Goal: Task Accomplishment & Management: Complete application form

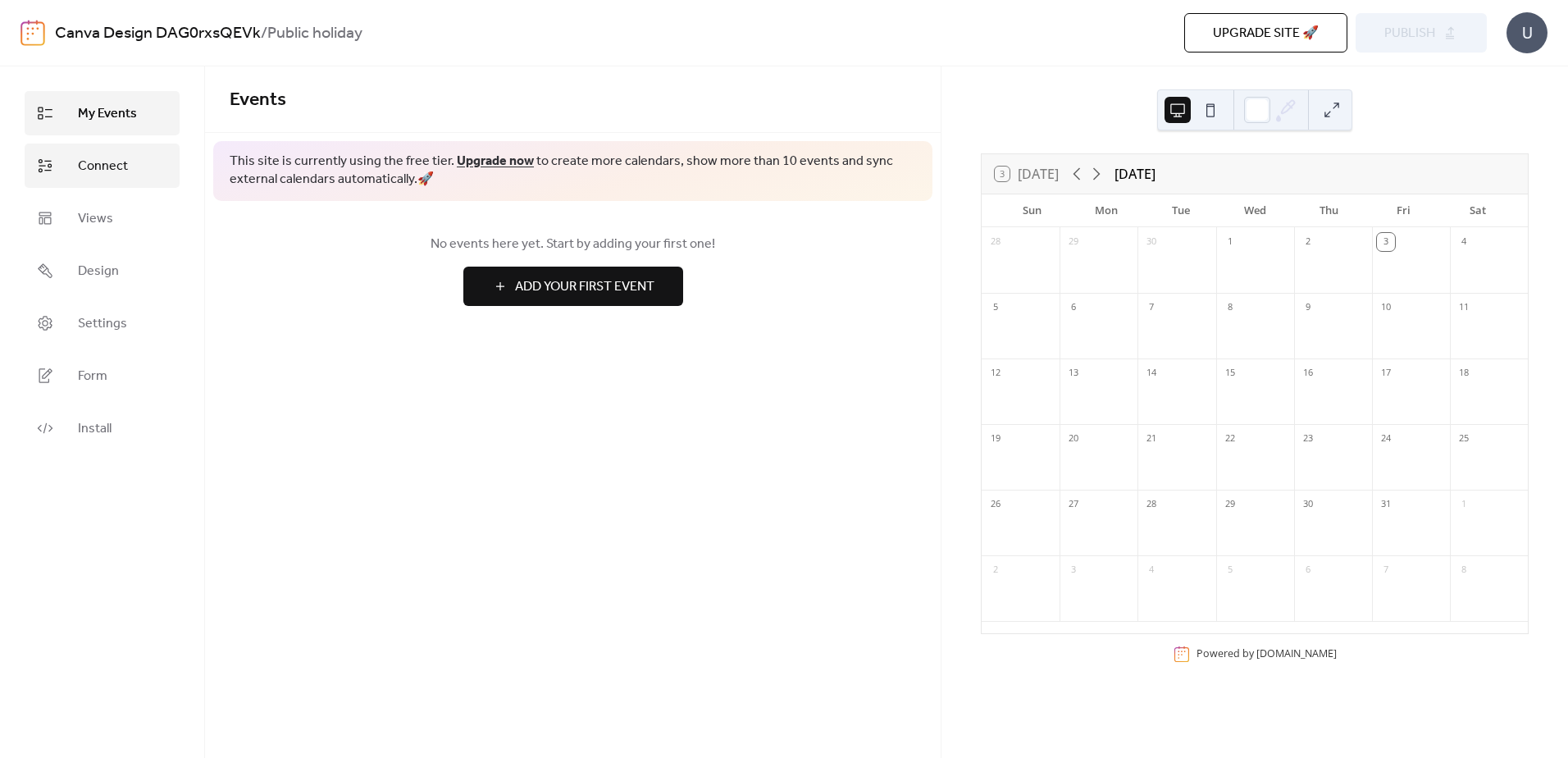
click at [94, 165] on span "Connect" at bounding box center [103, 166] width 50 height 20
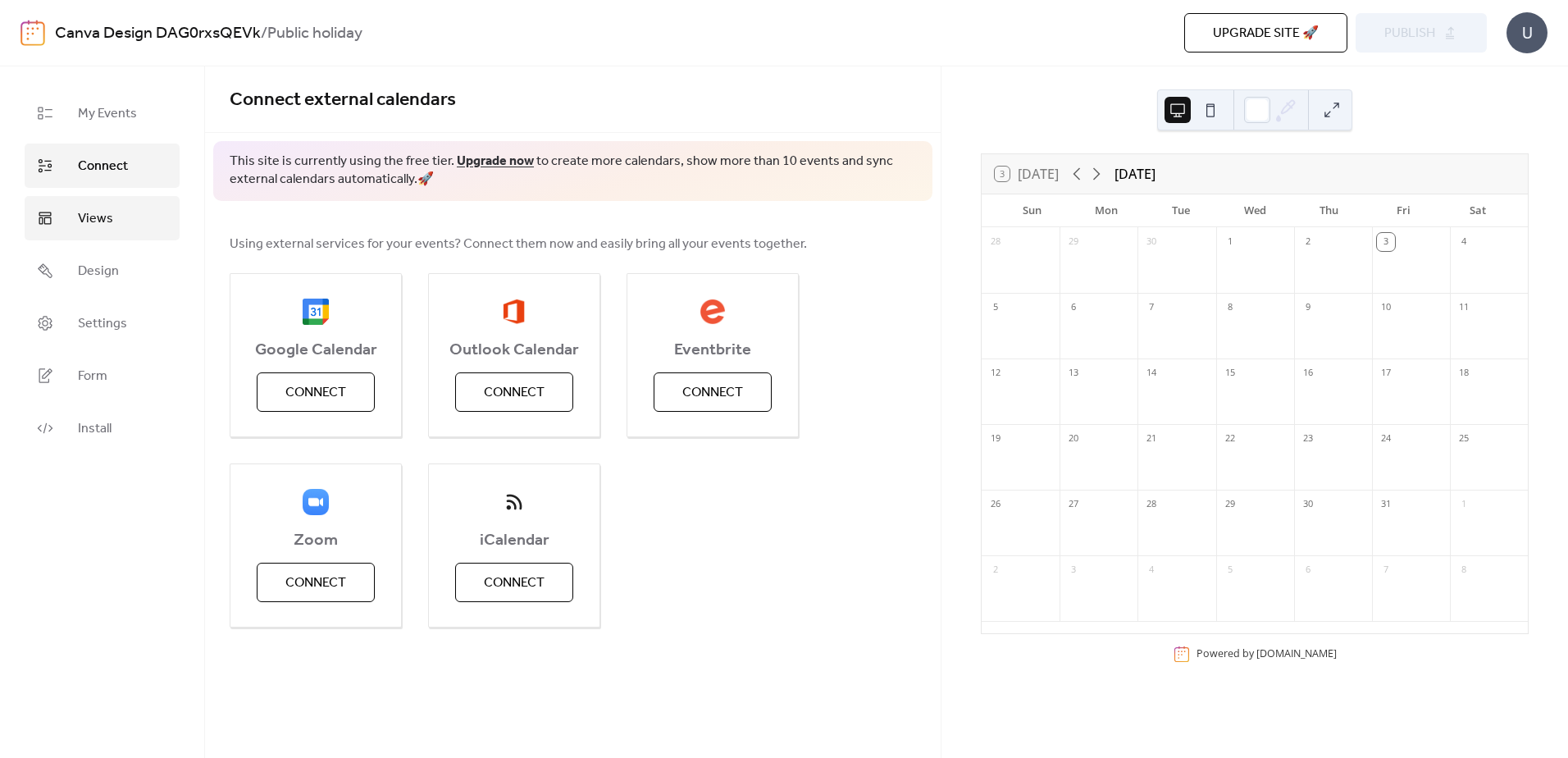
click at [115, 215] on link "Views" at bounding box center [101, 217] width 155 height 44
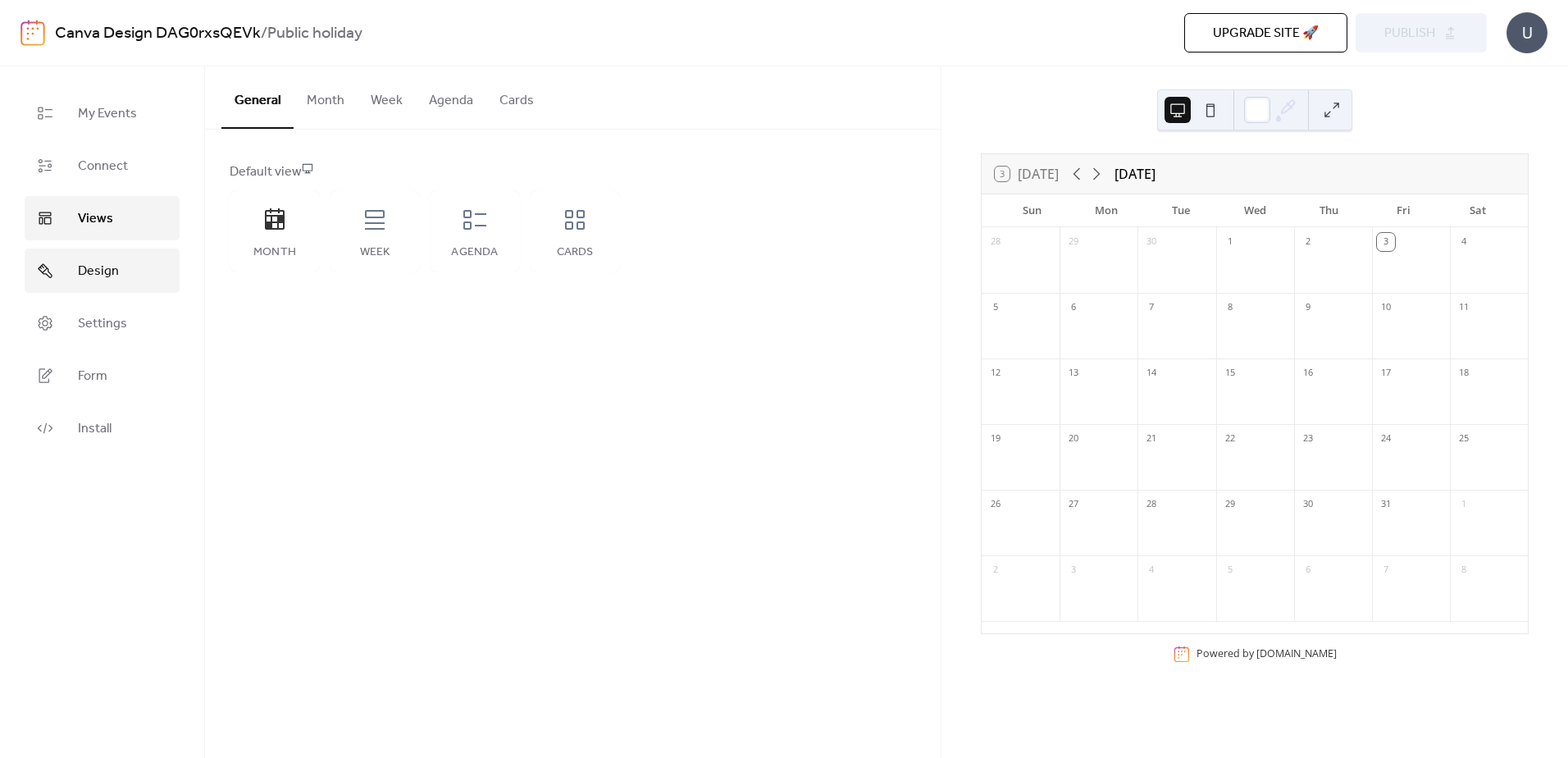
click at [119, 256] on link "Design" at bounding box center [101, 270] width 155 height 44
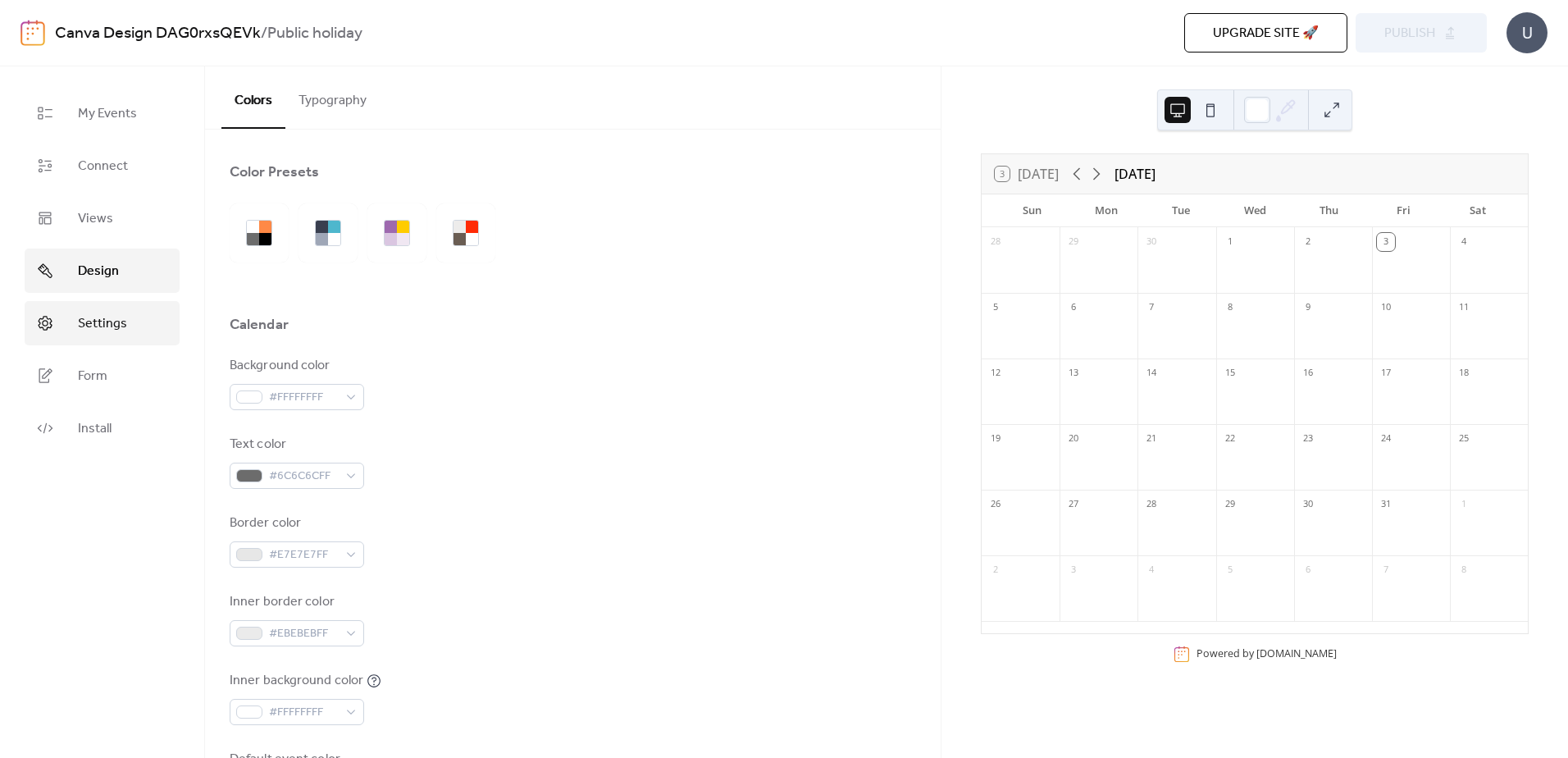
click at [113, 318] on span "Settings" at bounding box center [102, 324] width 49 height 20
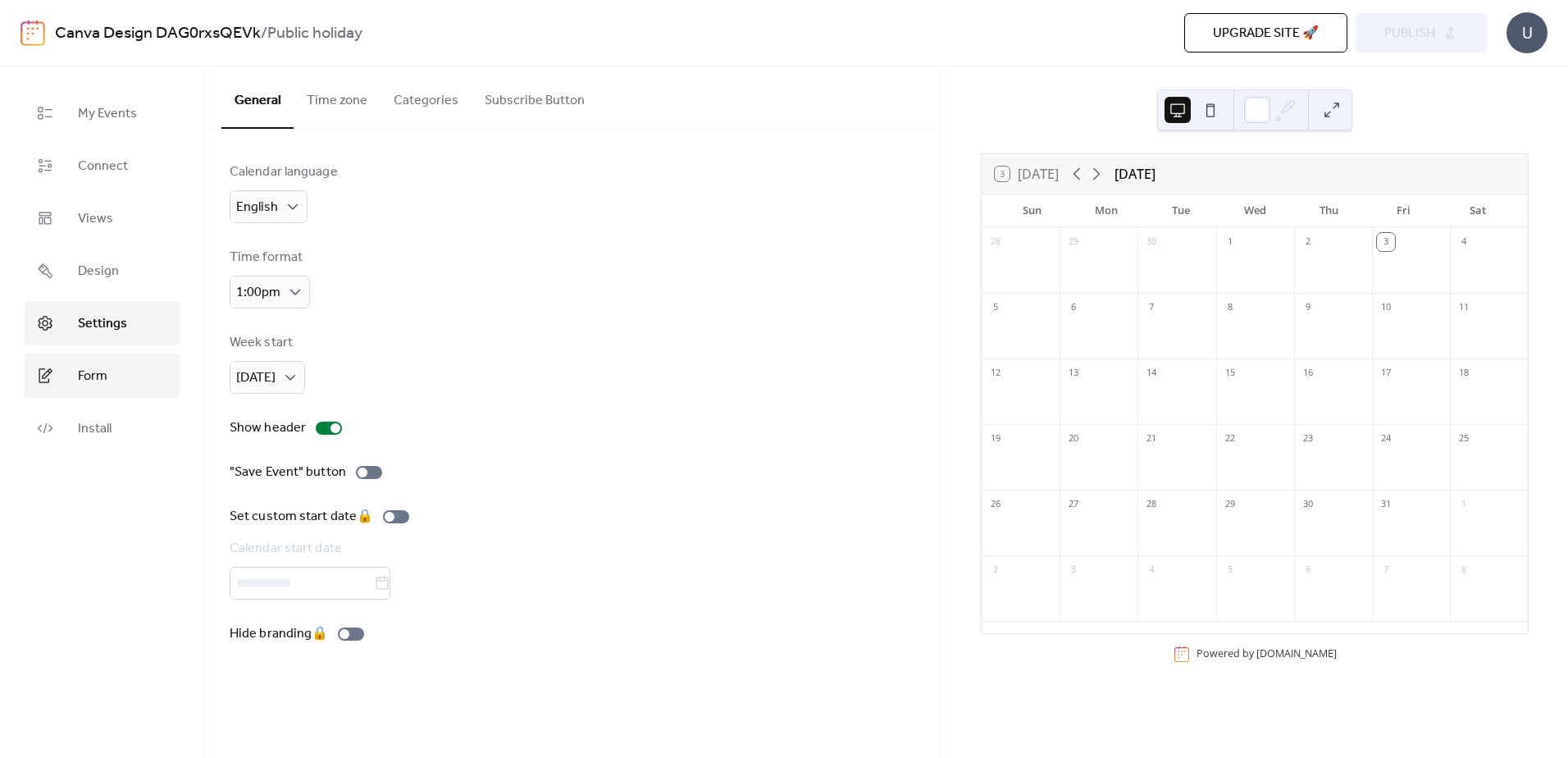
click at [111, 373] on link "Form" at bounding box center [101, 375] width 155 height 44
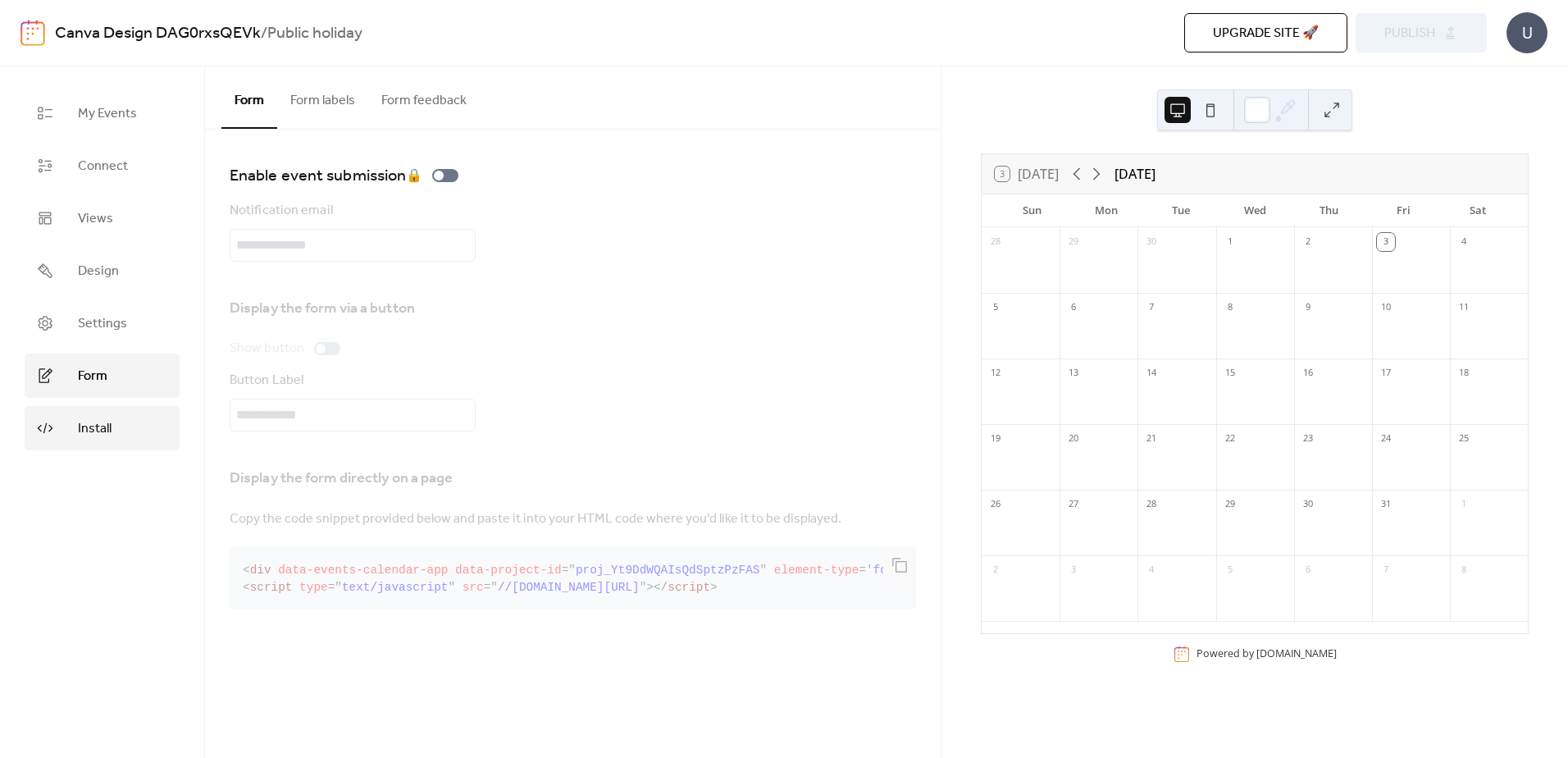
click at [111, 428] on span "Install" at bounding box center [94, 429] width 34 height 20
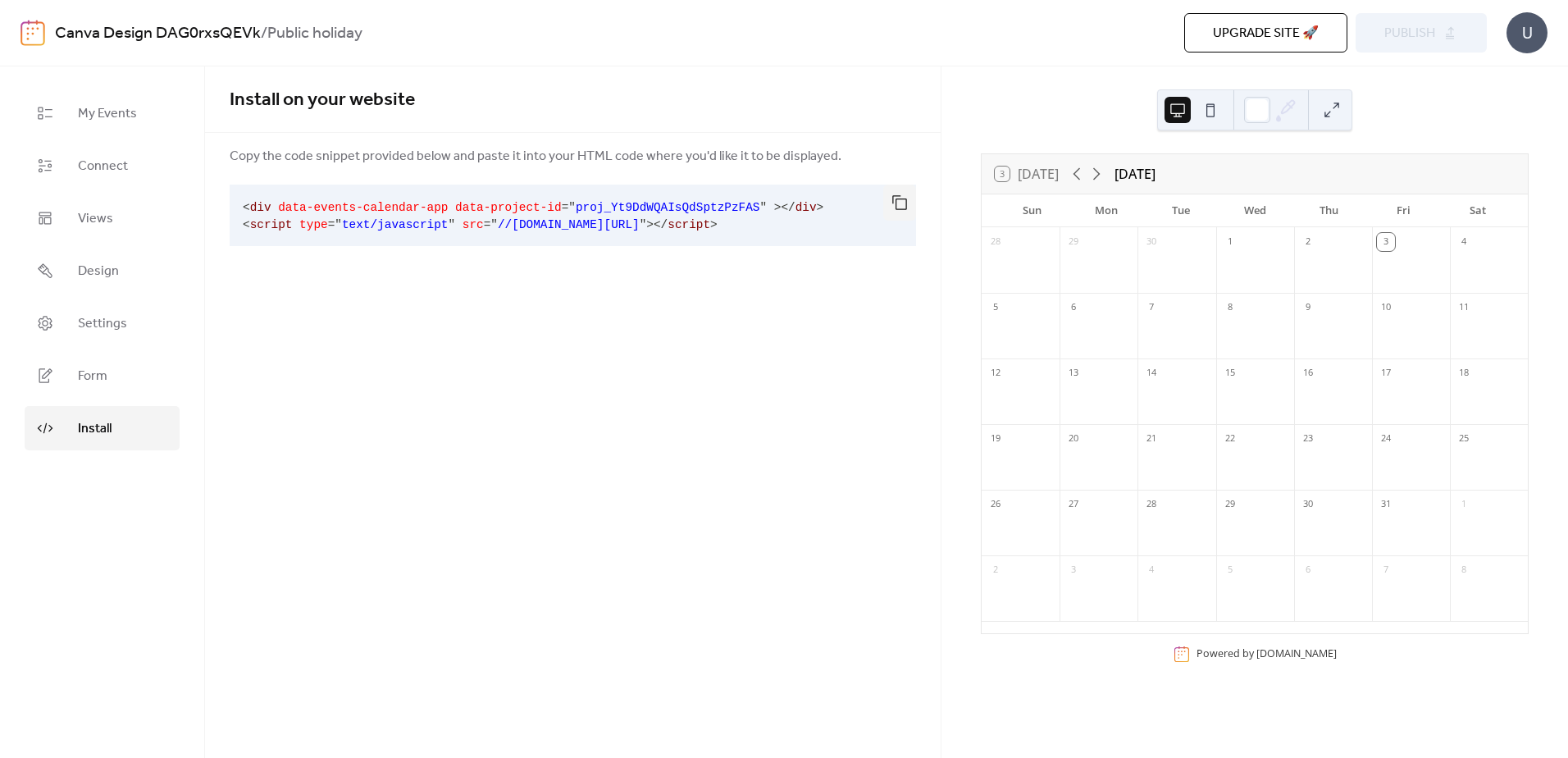
click at [1231, 236] on div "1" at bounding box center [1229, 242] width 18 height 18
click at [1229, 240] on div "1" at bounding box center [1229, 242] width 18 height 18
drag, startPoint x: 1229, startPoint y: 240, endPoint x: 1232, endPoint y: 252, distance: 12.4
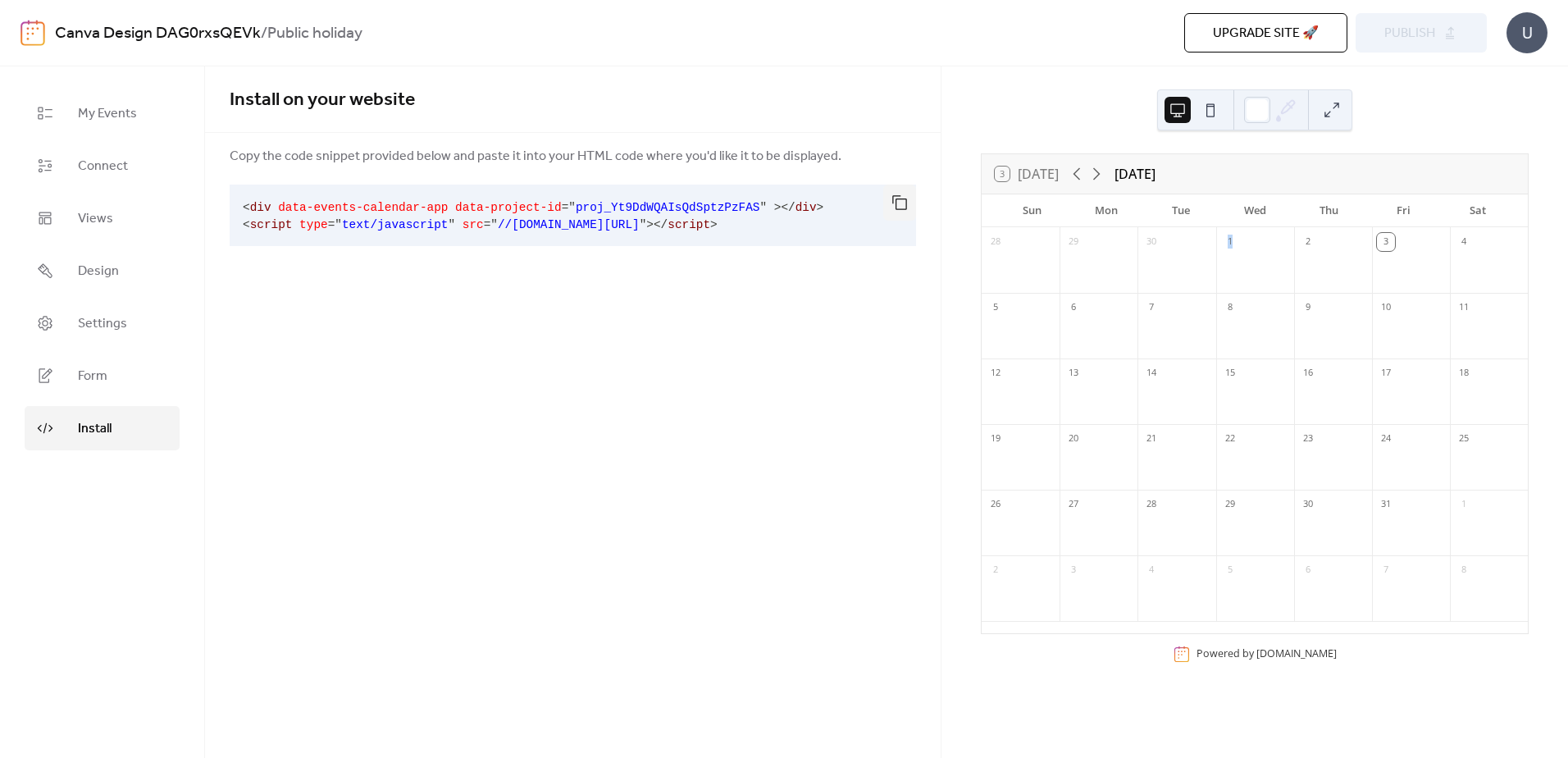
click at [1232, 252] on div "1" at bounding box center [1255, 240] width 78 height 26
click at [105, 217] on span "Views" at bounding box center [95, 219] width 35 height 20
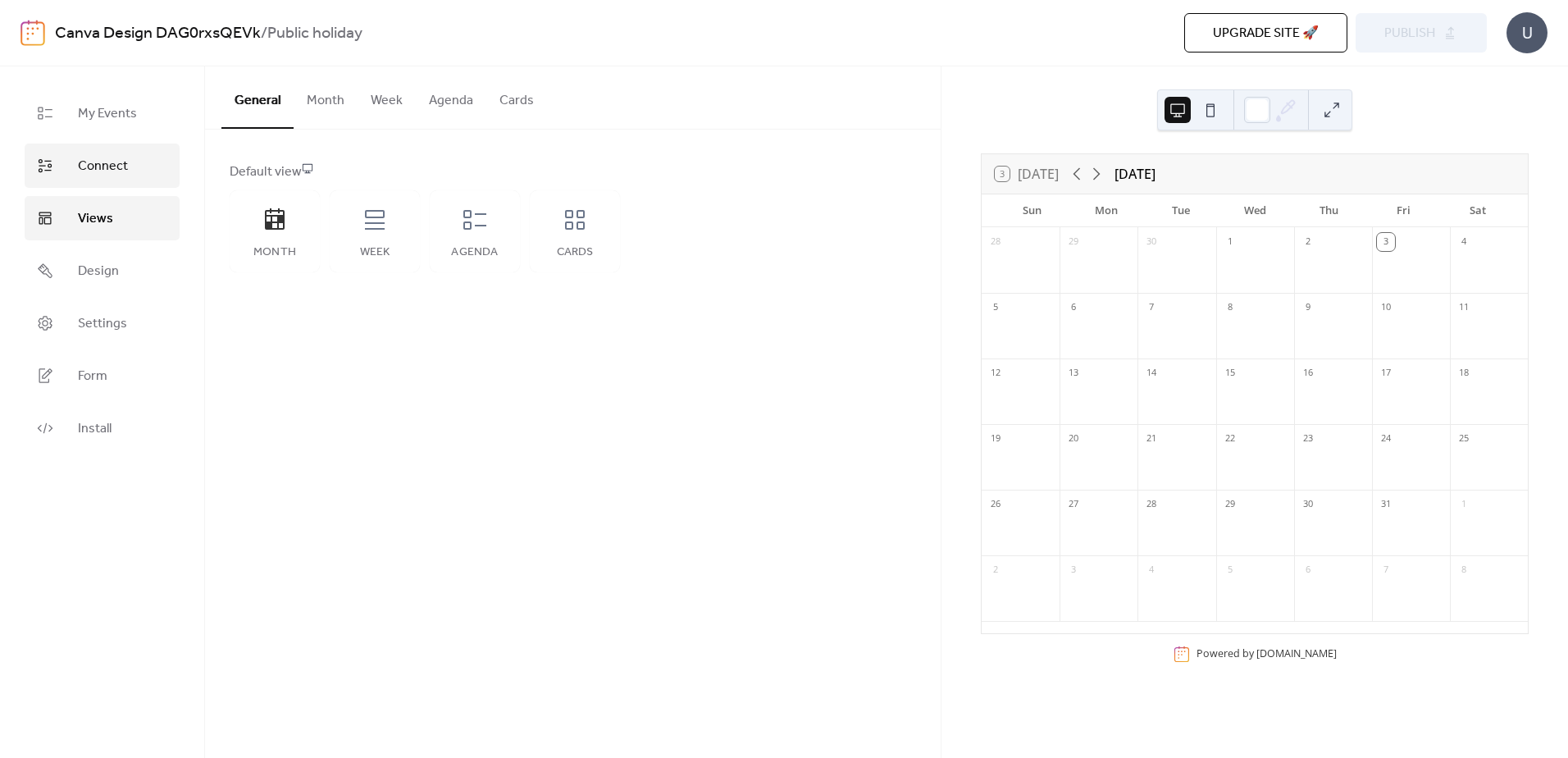
click at [113, 163] on span "Connect" at bounding box center [103, 166] width 50 height 20
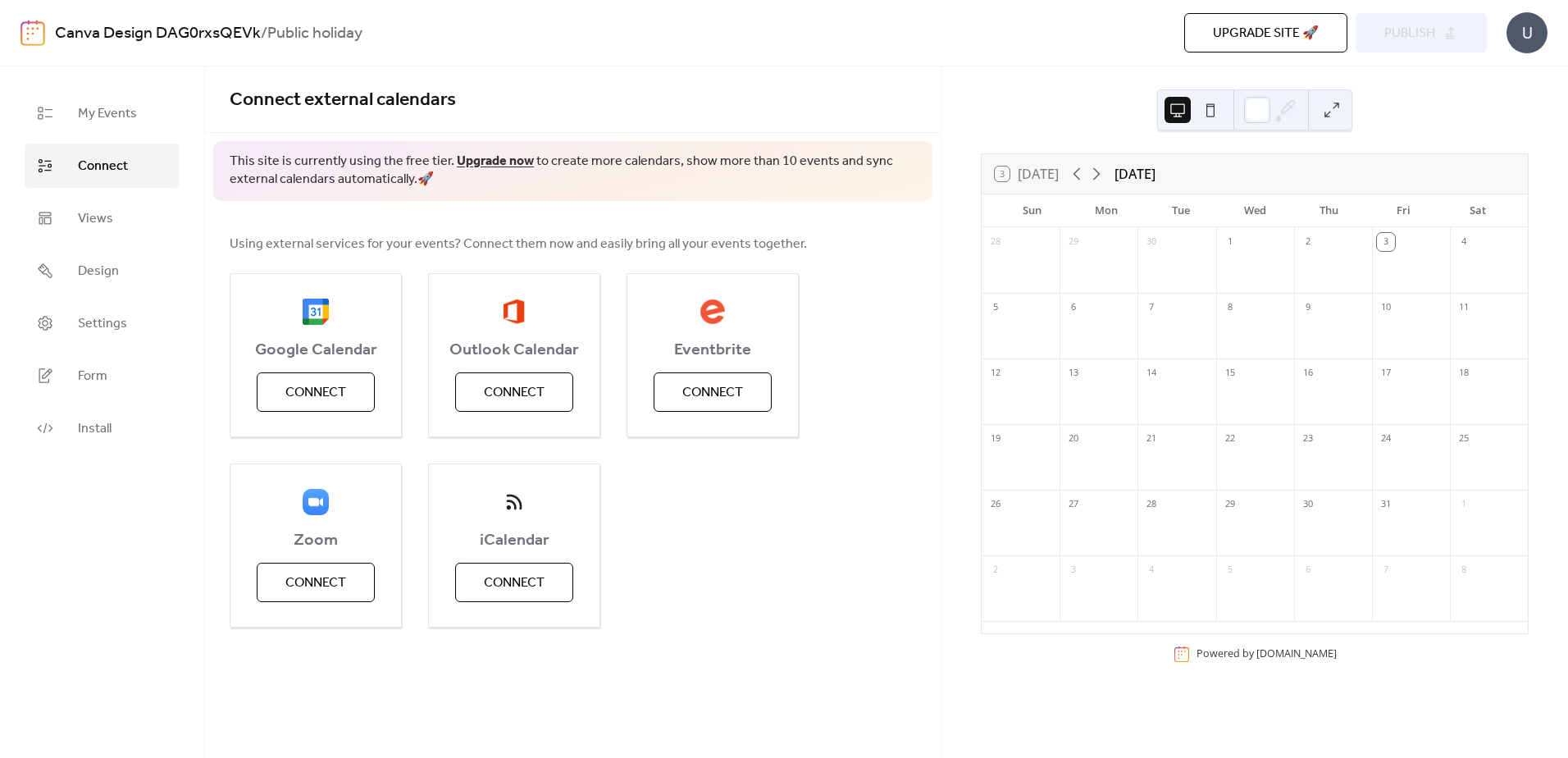
click at [419, 242] on span "Using external services for your events? Connect them now and easily bring all …" at bounding box center [518, 244] width 578 height 20
drag, startPoint x: 419, startPoint y: 242, endPoint x: 648, endPoint y: 241, distance: 229.0
click at [648, 241] on span "Using external services for your events? Connect them now and easily bring all …" at bounding box center [518, 244] width 578 height 20
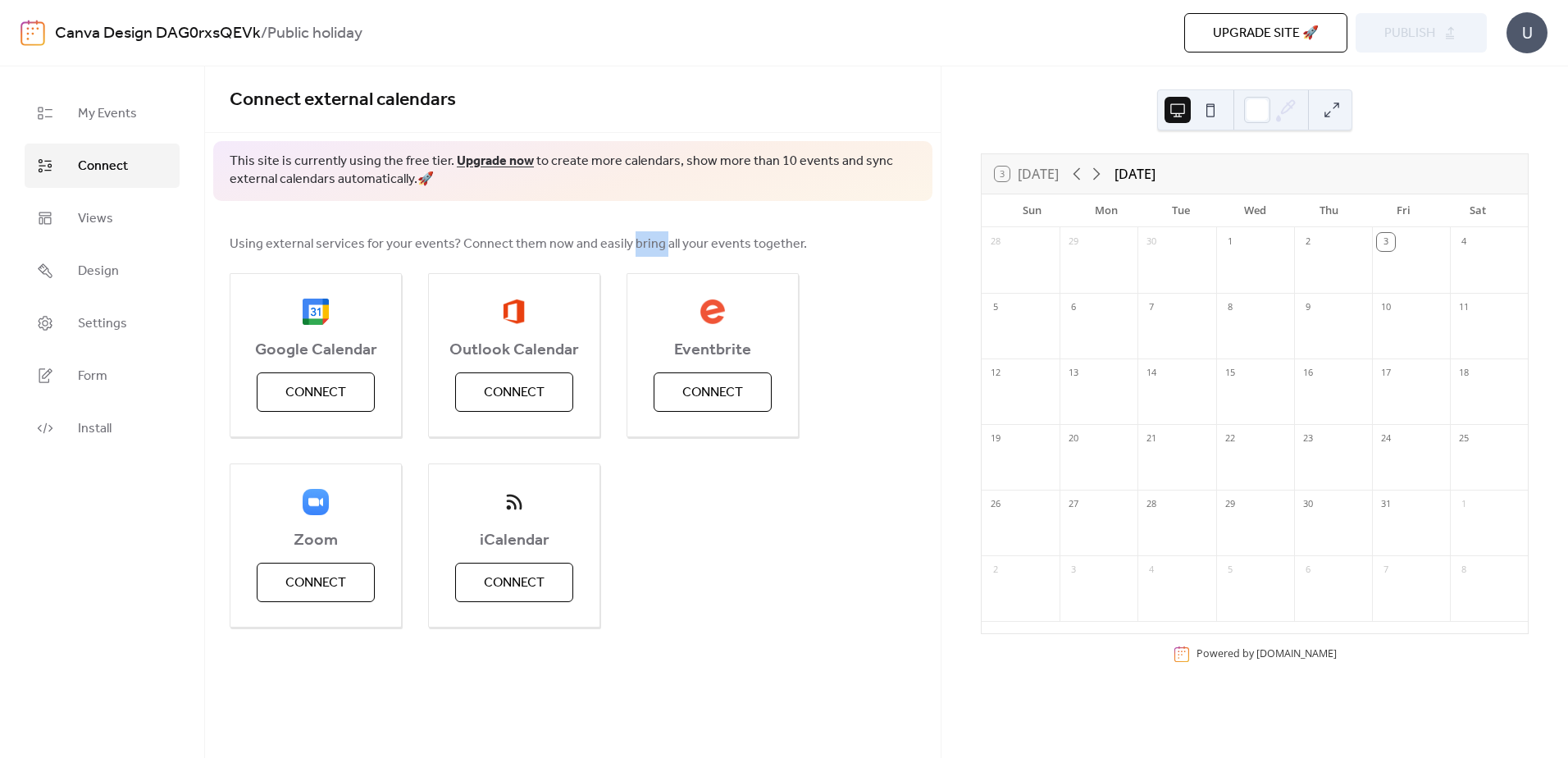
drag, startPoint x: 648, startPoint y: 241, endPoint x: 631, endPoint y: 241, distance: 17.0
click at [631, 241] on span "Using external services for your events? Connect them now and easily bring all …" at bounding box center [518, 244] width 578 height 20
click at [117, 130] on link "My Events" at bounding box center [101, 113] width 155 height 44
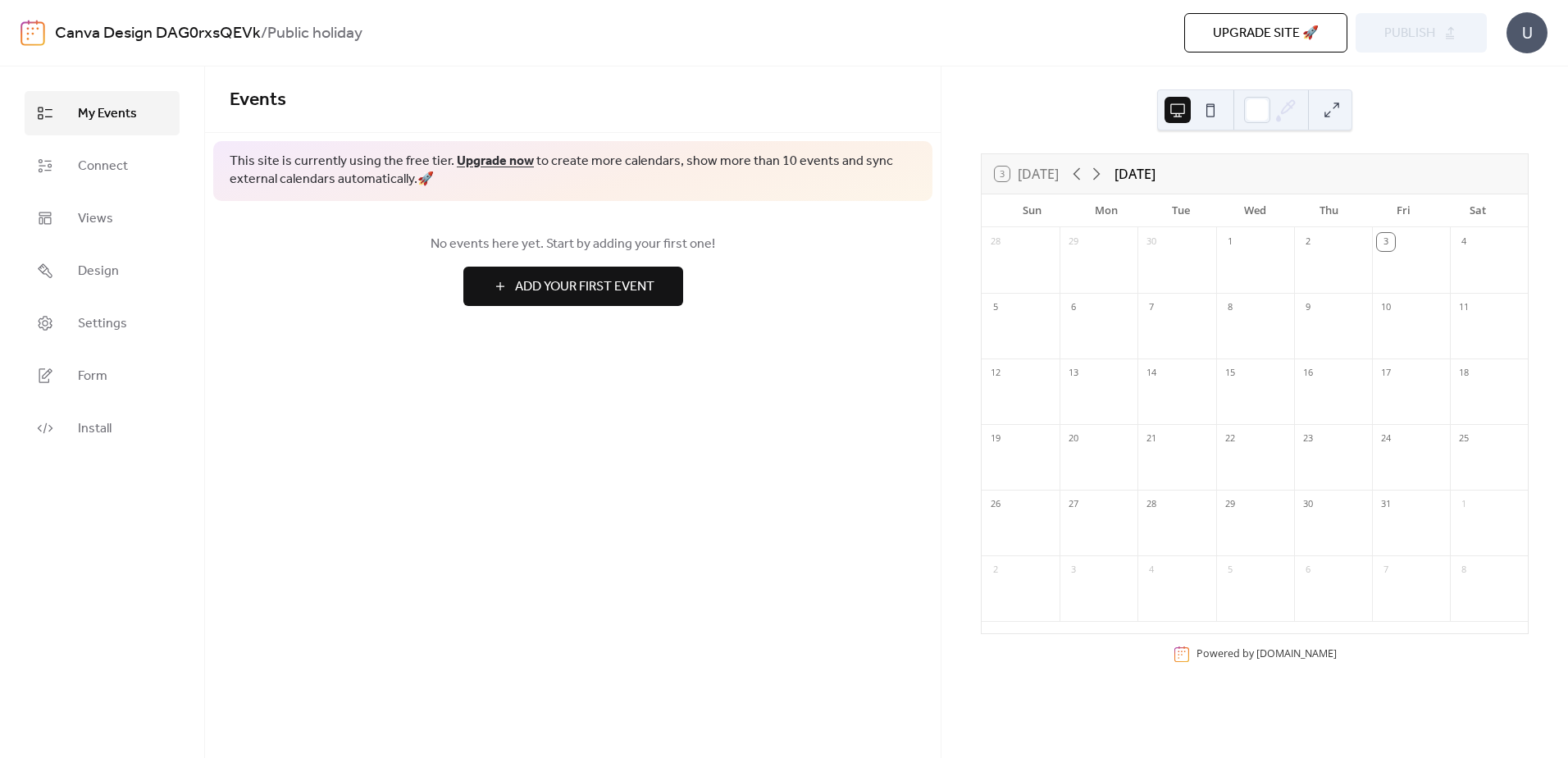
click at [527, 287] on span "Add Your First Event" at bounding box center [584, 287] width 139 height 20
